Goal: Task Accomplishment & Management: Use online tool/utility

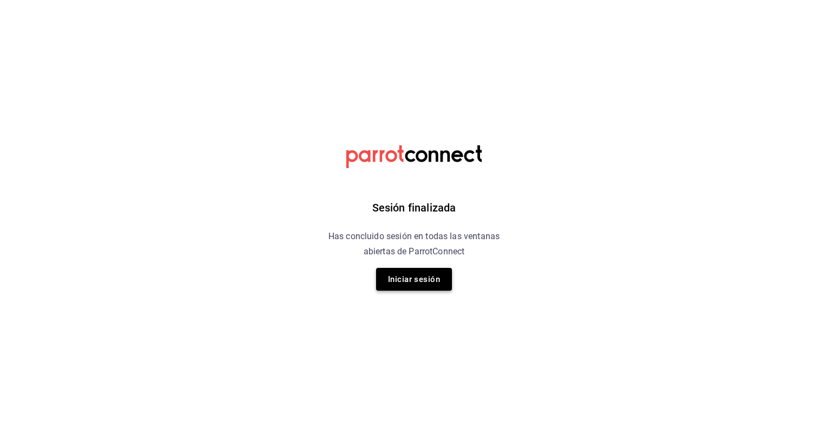
click at [414, 285] on button "Iniciar sesión" at bounding box center [414, 279] width 76 height 23
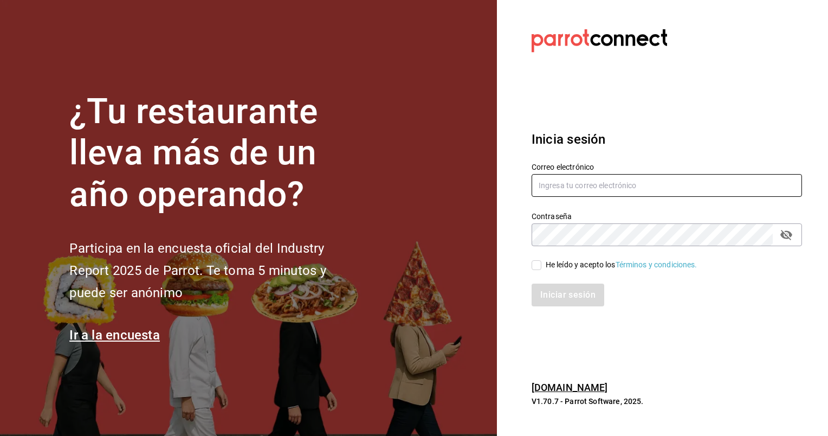
type input "[EMAIL_ADDRESS][DOMAIN_NAME]"
click at [535, 262] on input "He leído y acepto los Términos y condiciones." at bounding box center [536, 265] width 10 height 10
checkbox input "true"
click at [557, 294] on button "Iniciar sesión" at bounding box center [568, 294] width 74 height 23
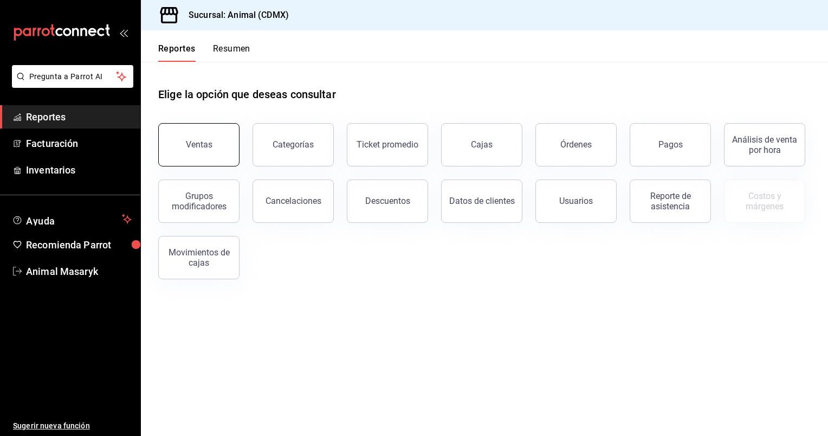
click at [187, 153] on button "Ventas" at bounding box center [198, 144] width 81 height 43
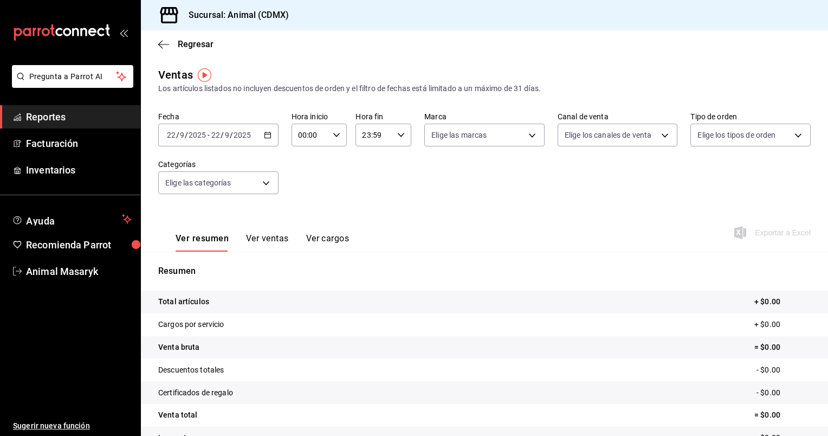
click at [267, 137] on icon "button" at bounding box center [268, 135] width 8 height 8
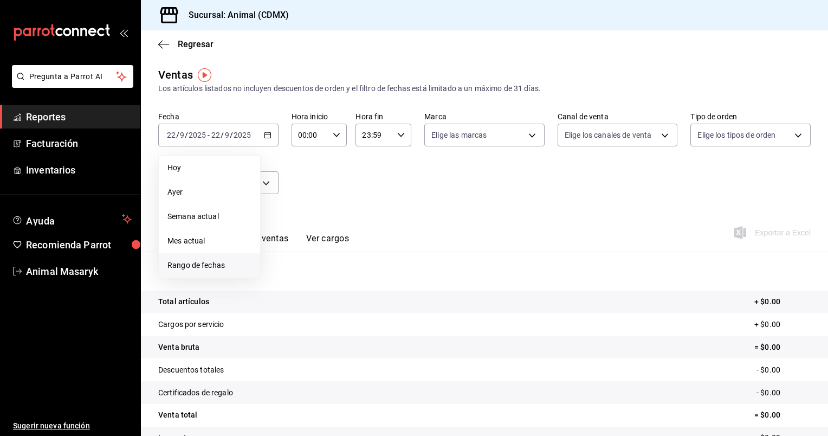
click at [194, 263] on span "Rango de fechas" at bounding box center [209, 264] width 84 height 11
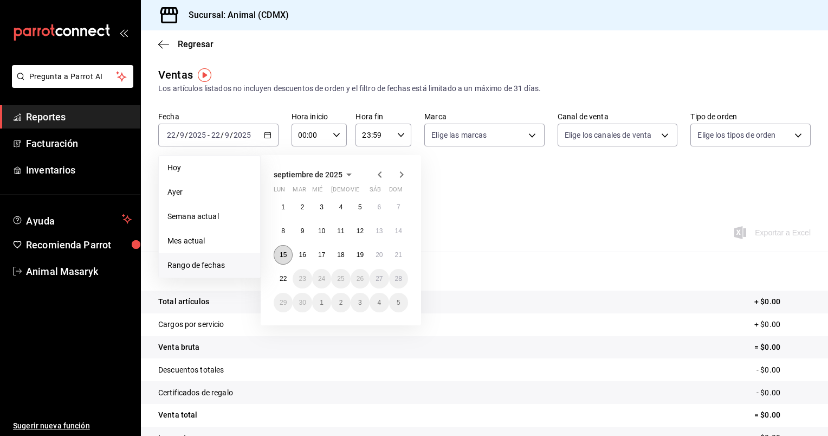
click at [285, 247] on button "15" at bounding box center [283, 255] width 19 height 20
click at [289, 277] on button "22" at bounding box center [283, 279] width 19 height 20
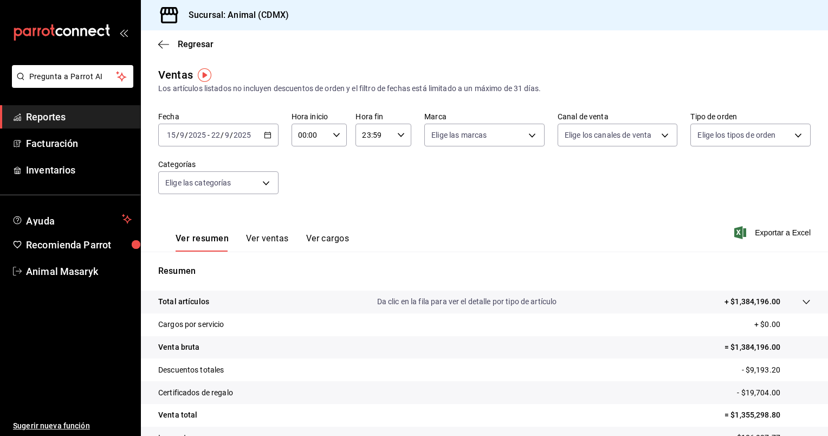
click at [333, 134] on icon "button" at bounding box center [337, 135] width 8 height 8
click at [300, 205] on span "05" at bounding box center [303, 201] width 10 height 9
type input "05:00"
click at [328, 165] on span "00" at bounding box center [331, 162] width 10 height 9
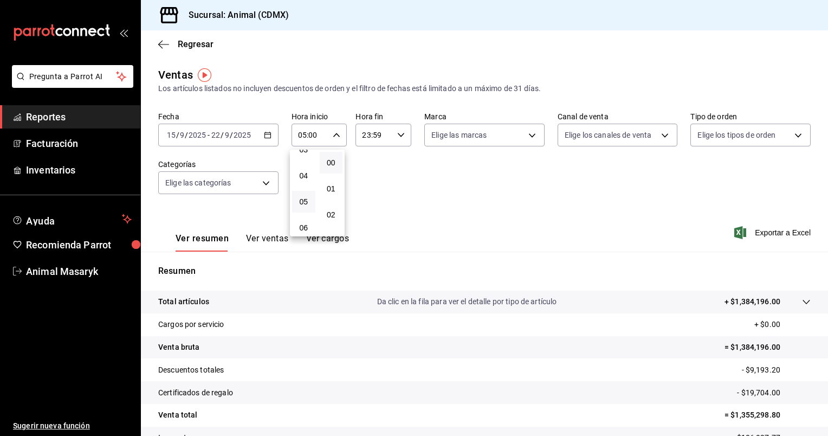
click at [396, 132] on div at bounding box center [414, 218] width 828 height 436
click at [397, 132] on icon "button" at bounding box center [401, 135] width 8 height 8
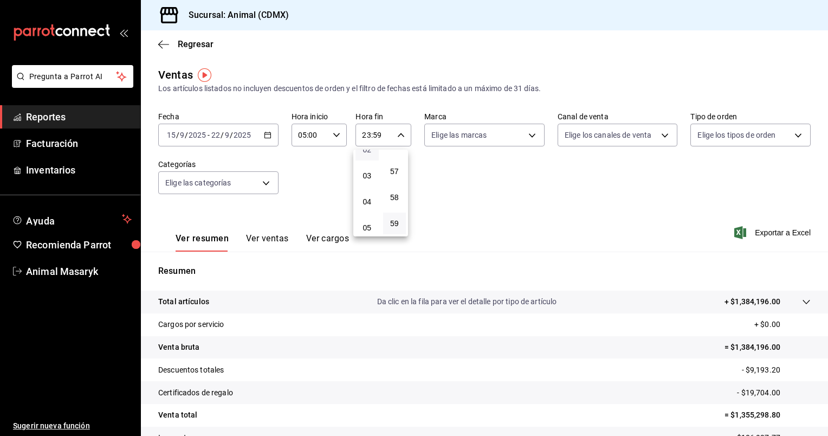
scroll to position [69, 0]
click at [362, 223] on span "05" at bounding box center [367, 223] width 10 height 9
click at [396, 162] on span "00" at bounding box center [395, 162] width 10 height 9
type input "05:00"
click at [528, 133] on div at bounding box center [414, 218] width 828 height 436
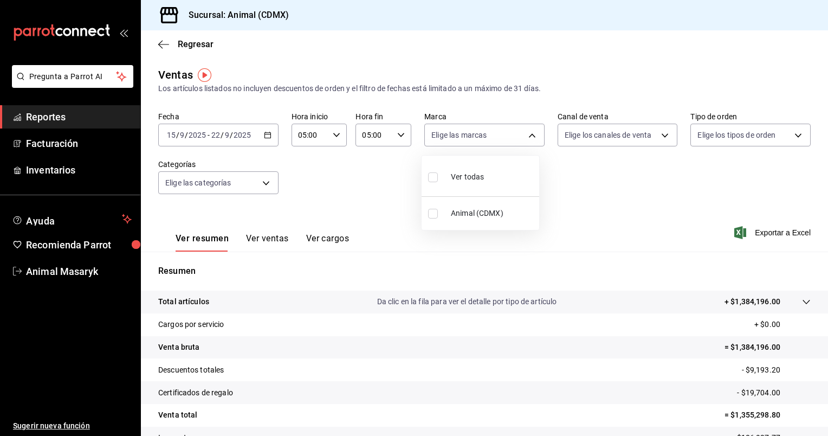
click at [528, 133] on body "Pregunta a Parrot AI Reportes Facturación Inventarios Ayuda Recomienda Parrot A…" at bounding box center [414, 218] width 828 height 436
click at [497, 173] on li "Ver todas" at bounding box center [480, 176] width 118 height 32
type input "cb0f6aec-1481-4e37-861c-bab9b3a65b14"
checkbox input "true"
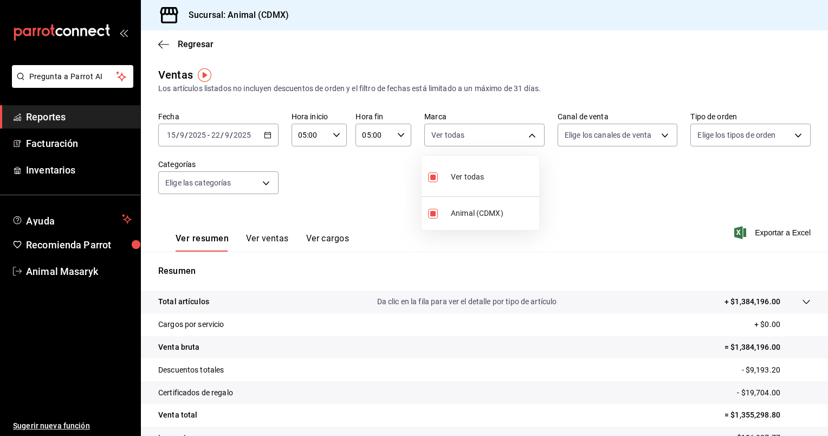
click at [663, 133] on div at bounding box center [414, 218] width 828 height 436
click at [663, 133] on body "Pregunta a Parrot AI Reportes Facturación Inventarios Ayuda Recomienda Parrot A…" at bounding box center [414, 218] width 828 height 436
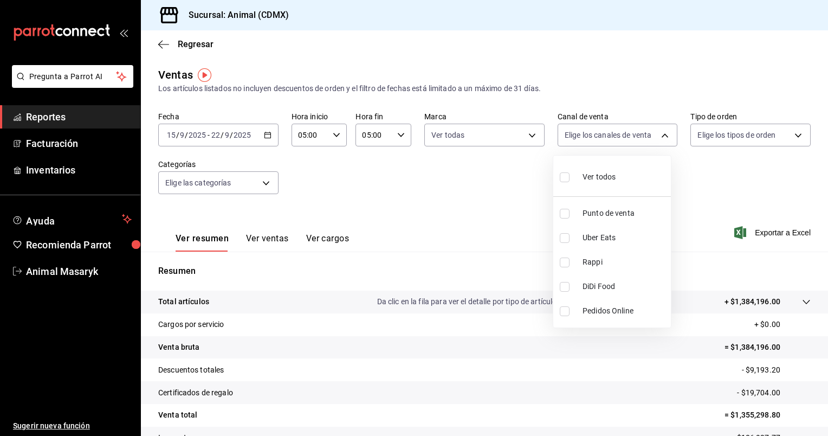
click at [624, 175] on li "Ver todos" at bounding box center [612, 176] width 118 height 32
type input "PARROT,UBER_EATS,RAPPI,DIDI_FOOD,ONLINE"
checkbox input "true"
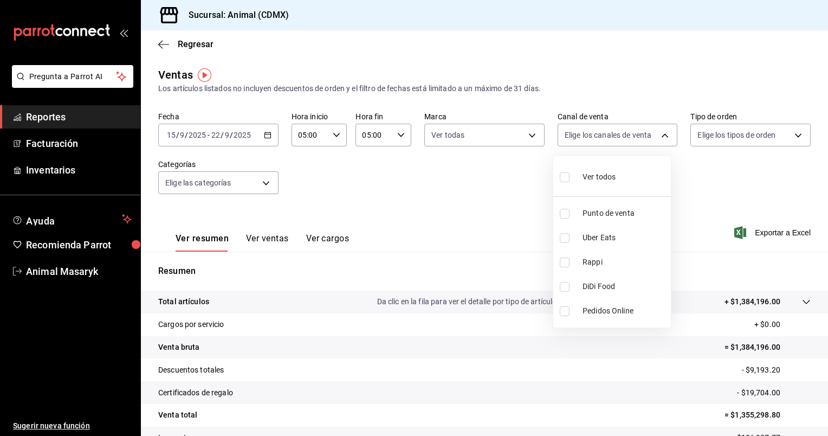
checkbox input "true"
click at [788, 137] on div at bounding box center [414, 218] width 828 height 436
click at [788, 137] on body "Pregunta a Parrot AI Reportes Facturación Inventarios Ayuda Recomienda Parrot A…" at bounding box center [414, 218] width 828 height 436
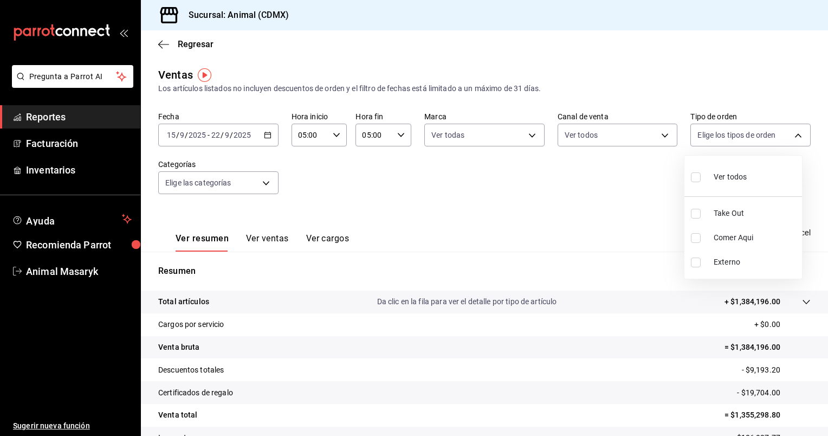
click at [746, 165] on div "Ver todos" at bounding box center [719, 175] width 56 height 23
type input "ad44a823-99d3-4372-a913-4cf57f2a9ac0,b8ee5ff1-85c8-4a81-aa51-555e6c8ba0c6,EXTER…"
checkbox input "true"
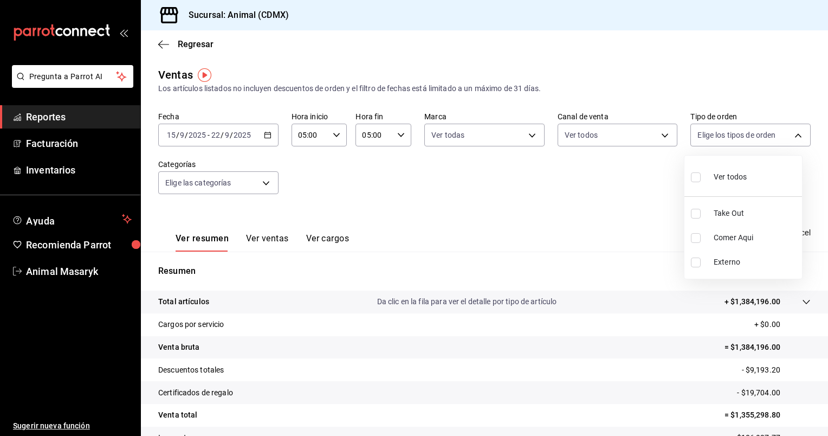
checkbox input "true"
click at [263, 182] on div at bounding box center [414, 218] width 828 height 436
click at [263, 182] on body "Pregunta a Parrot AI Reportes Facturación Inventarios Ayuda Recomienda Parrot A…" at bounding box center [414, 218] width 828 height 436
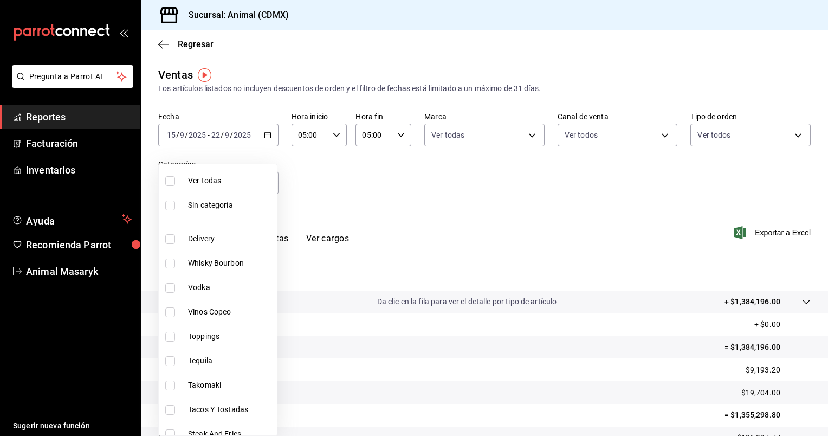
click at [263, 182] on span "Ver todas" at bounding box center [230, 180] width 85 height 11
type input "281688af-6220-48ae-86b9-ca5e6f63eb3e,2ffeebaa-176c-4024-95f8-553ffecca8da,37769…"
checkbox input "true"
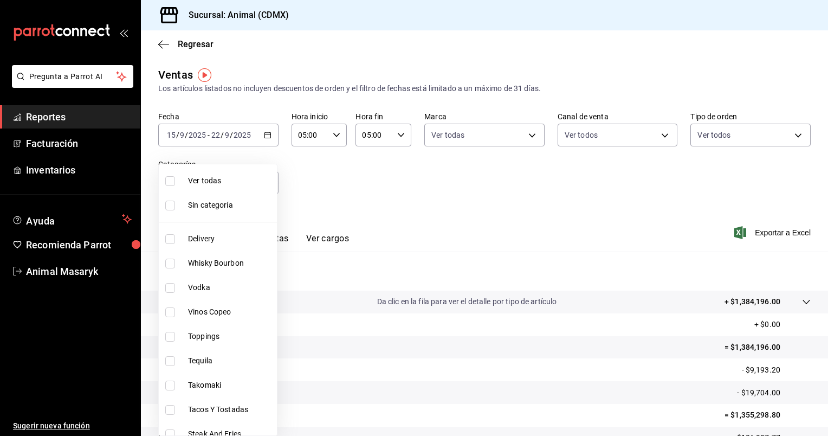
checkbox input "true"
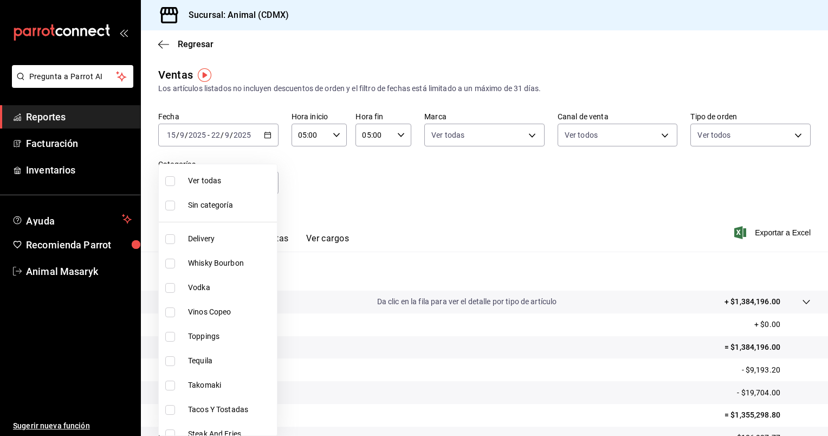
checkbox input "true"
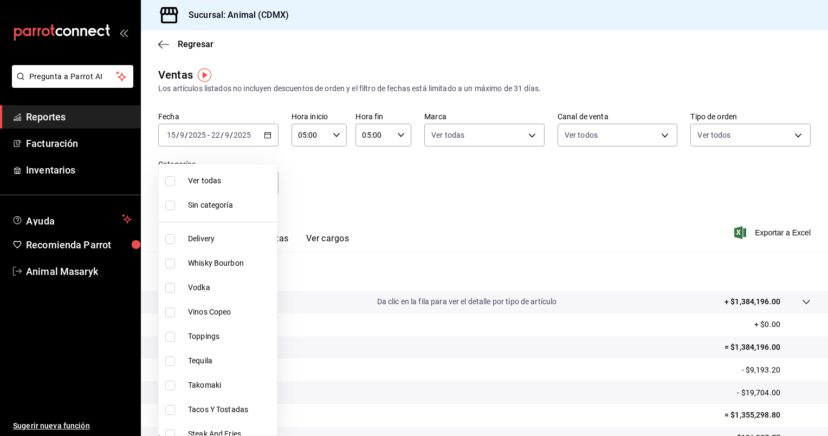
checkbox input "true"
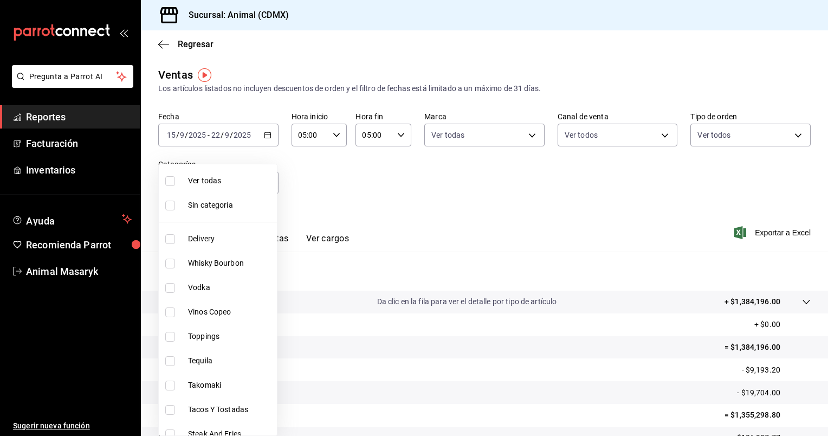
checkbox input "true"
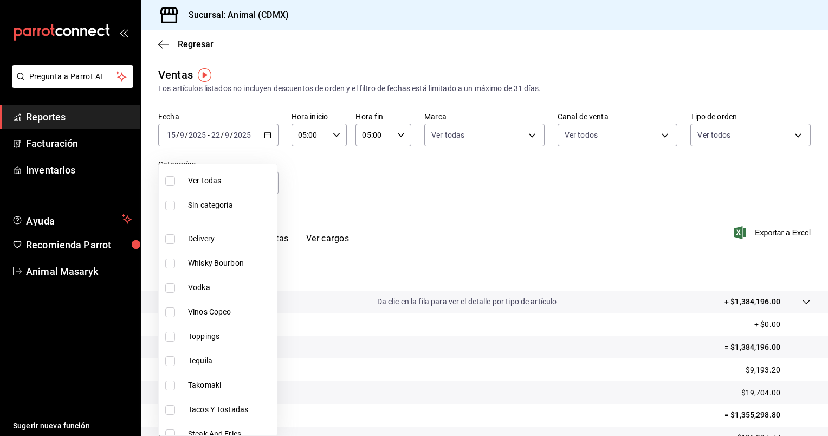
checkbox input "true"
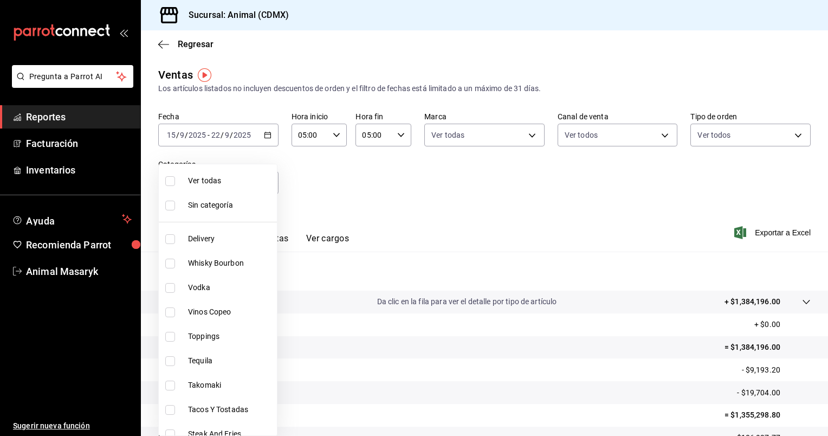
checkbox input "true"
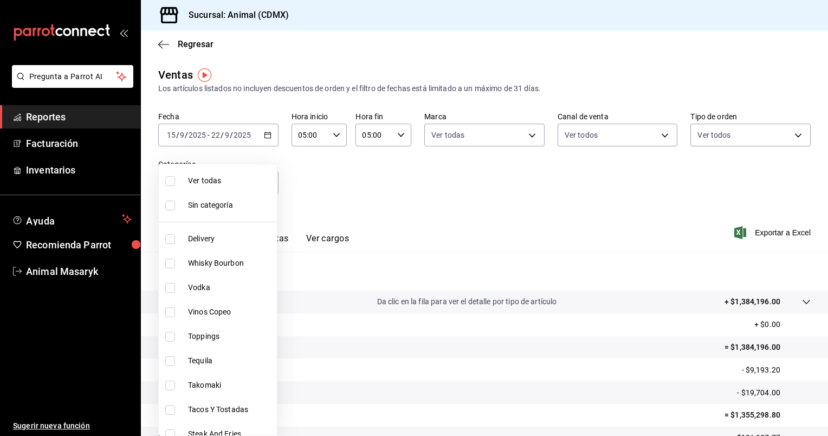
checkbox input "true"
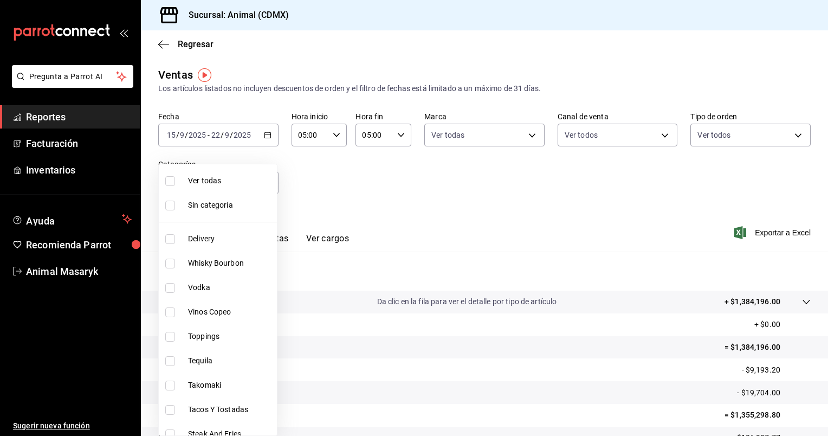
checkbox input "true"
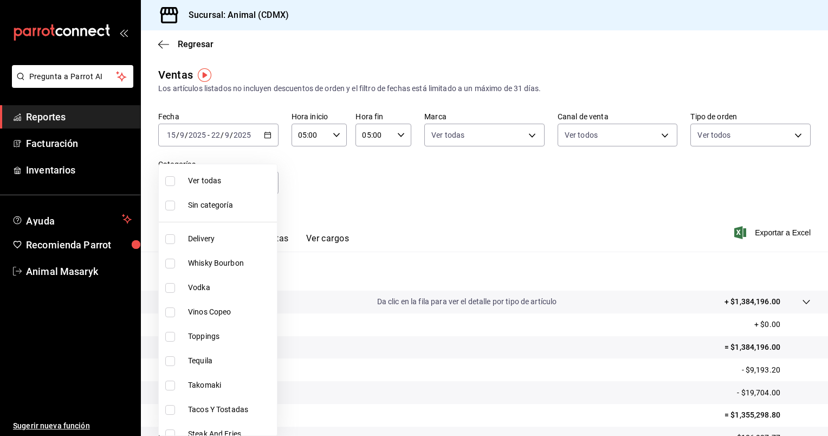
checkbox input "true"
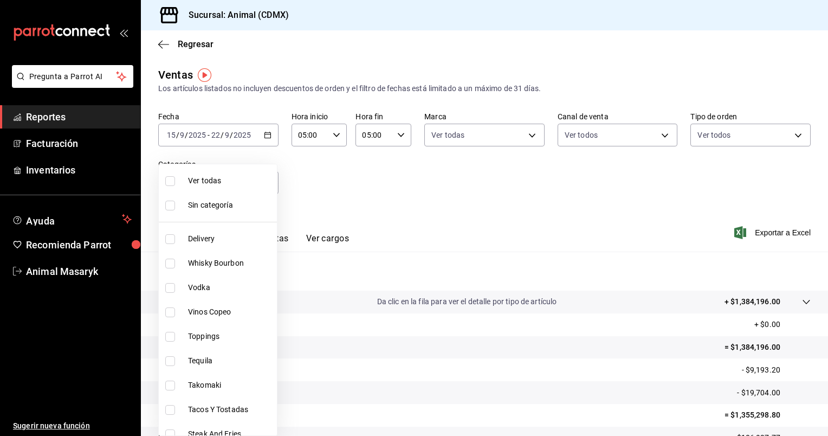
checkbox input "true"
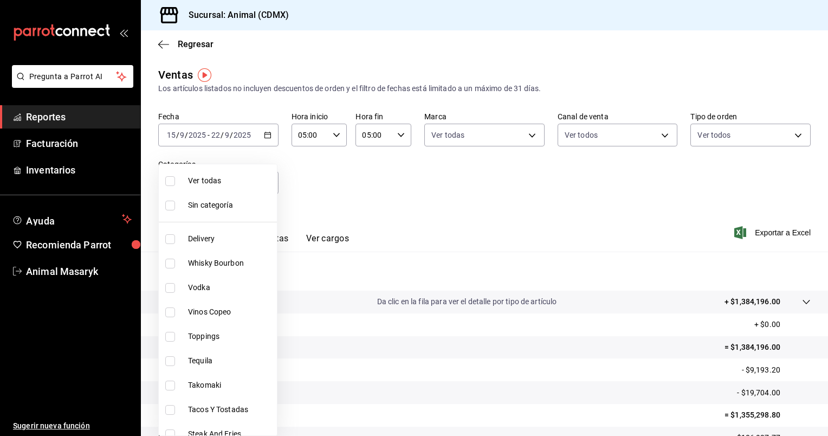
checkbox input "true"
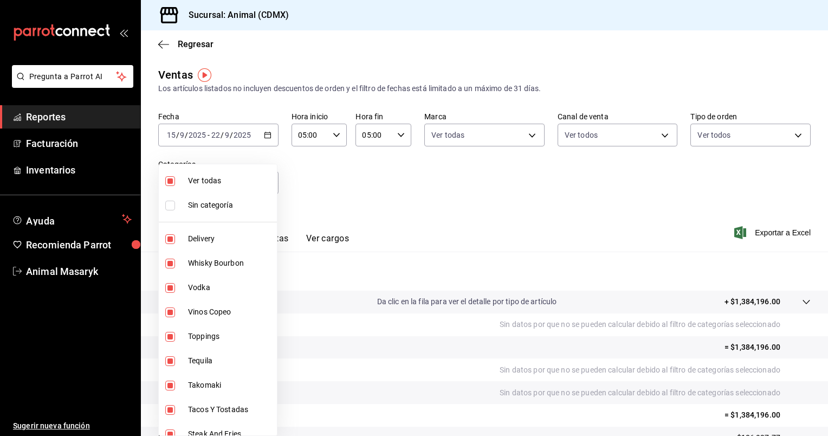
click at [398, 185] on div at bounding box center [414, 218] width 828 height 436
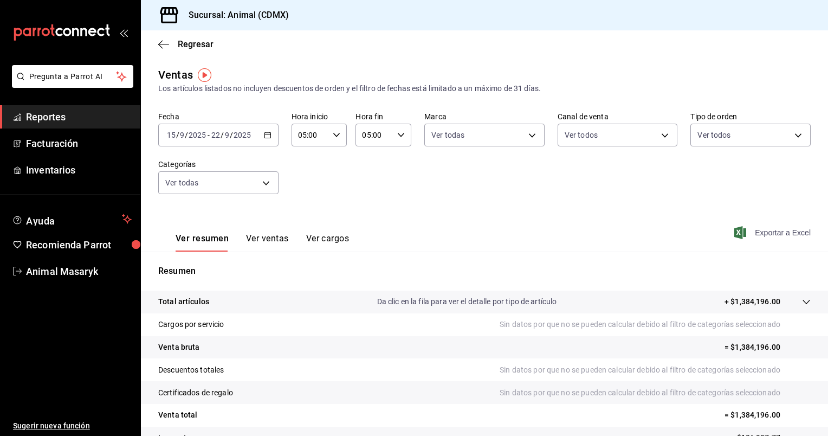
click at [760, 232] on span "Exportar a Excel" at bounding box center [773, 232] width 74 height 13
